Goal: Connect with others: Participate in discussion

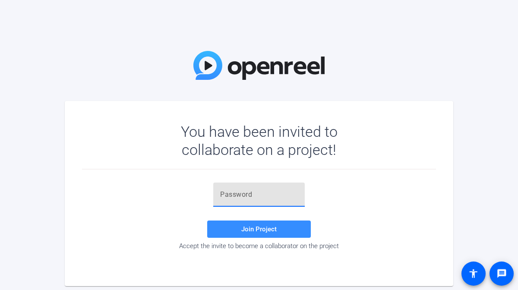
click at [257, 190] on input "text" at bounding box center [259, 195] width 78 height 10
paste input "5vaTq!"
type input "5vaTq!"
click at [263, 226] on span "Join Project" at bounding box center [258, 230] width 35 height 8
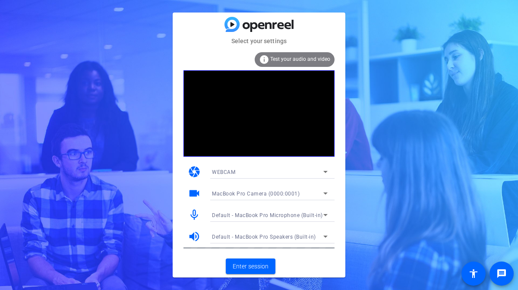
click at [276, 192] on span "MacBook Pro Camera (0000:0001)" at bounding box center [256, 194] width 88 height 6
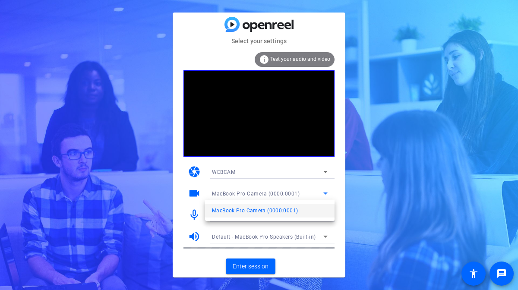
click at [265, 266] on div at bounding box center [259, 145] width 518 height 290
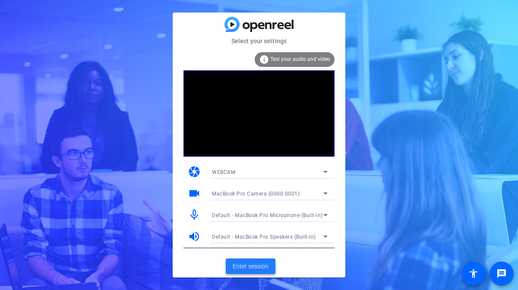
click at [251, 266] on span "Enter session" at bounding box center [251, 266] width 36 height 9
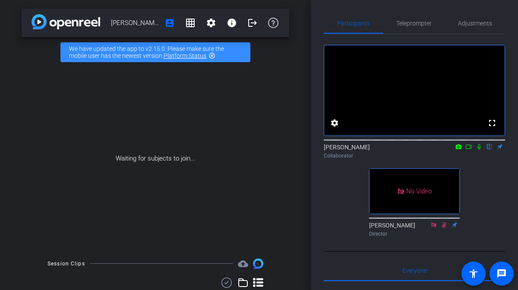
click at [468, 150] on icon at bounding box center [469, 147] width 7 height 6
click at [490, 150] on icon at bounding box center [489, 147] width 3 height 6
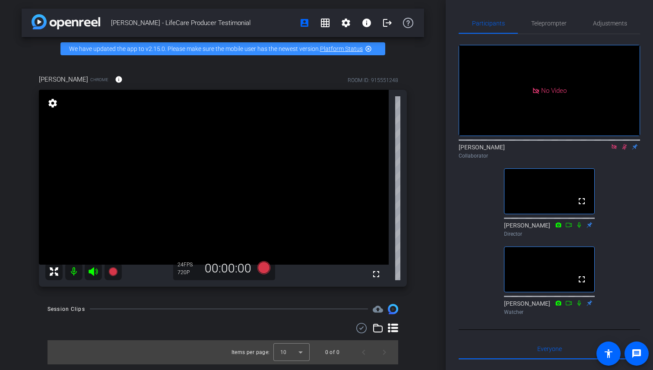
click at [518, 151] on mat-icon at bounding box center [624, 147] width 10 height 8
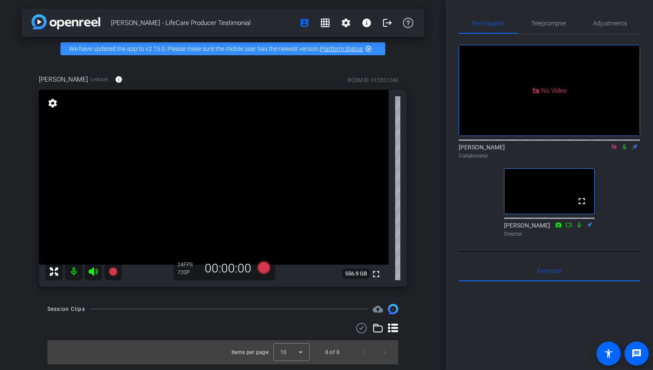
click at [518, 151] on mat-icon at bounding box center [624, 147] width 10 height 8
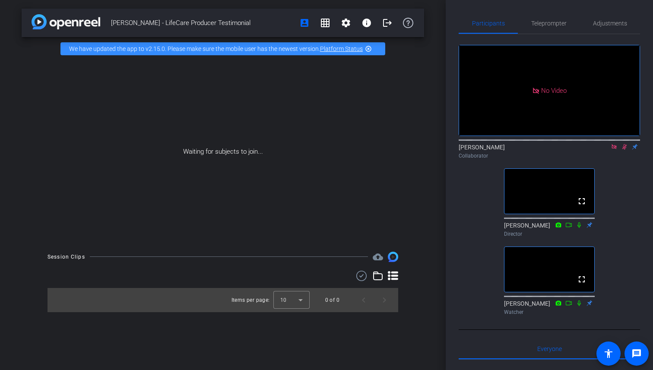
click at [518, 150] on icon at bounding box center [624, 147] width 7 height 6
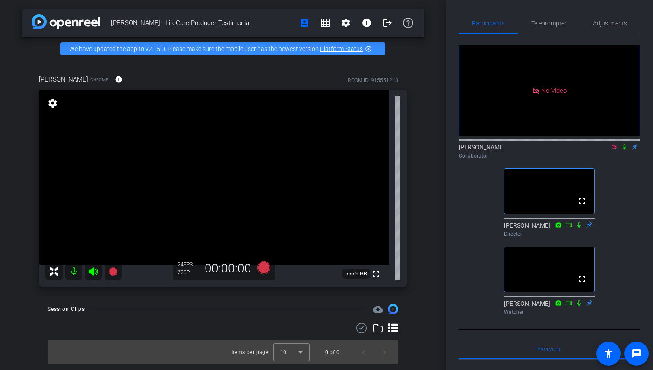
click at [518, 150] on icon at bounding box center [624, 147] width 7 height 6
click at [518, 150] on icon at bounding box center [625, 147] width 5 height 6
click at [518, 150] on icon at bounding box center [624, 147] width 7 height 6
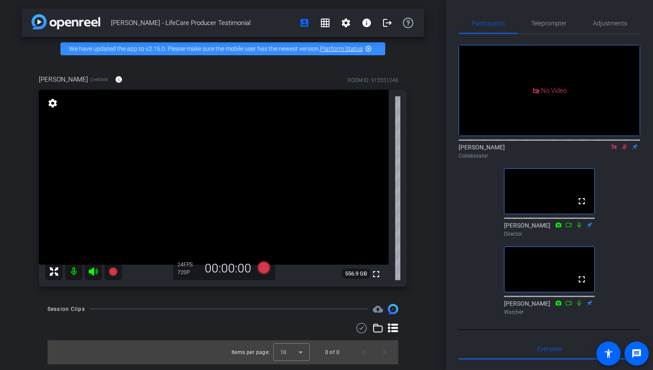
click at [518, 150] on icon at bounding box center [625, 147] width 5 height 6
click at [518, 150] on icon at bounding box center [624, 147] width 7 height 6
